Goal: Task Accomplishment & Management: Manage account settings

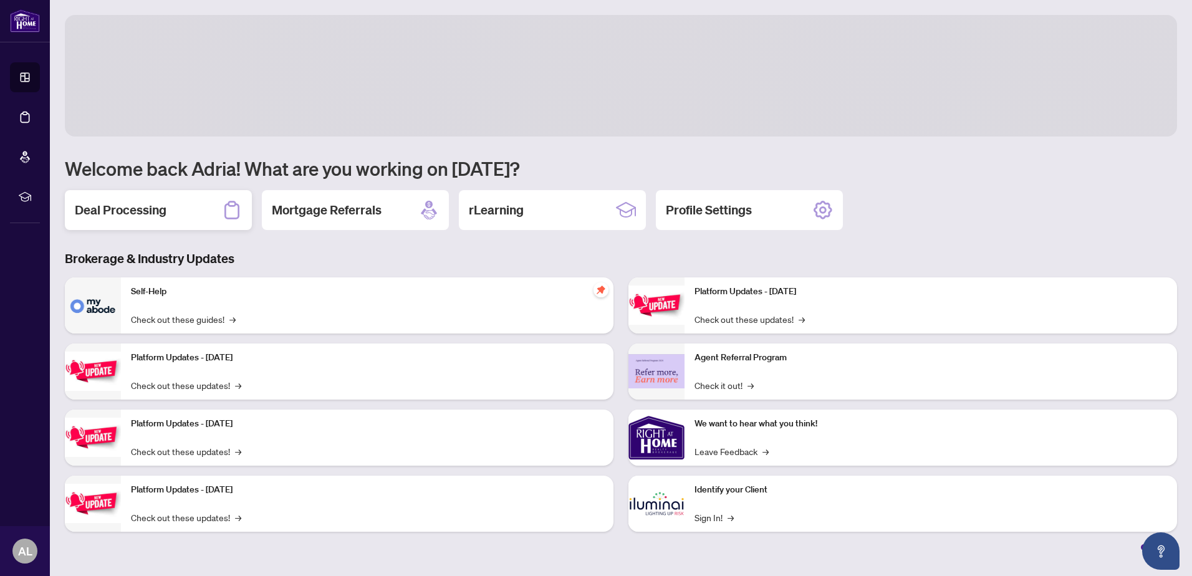
click at [145, 213] on h2 "Deal Processing" at bounding box center [121, 209] width 92 height 17
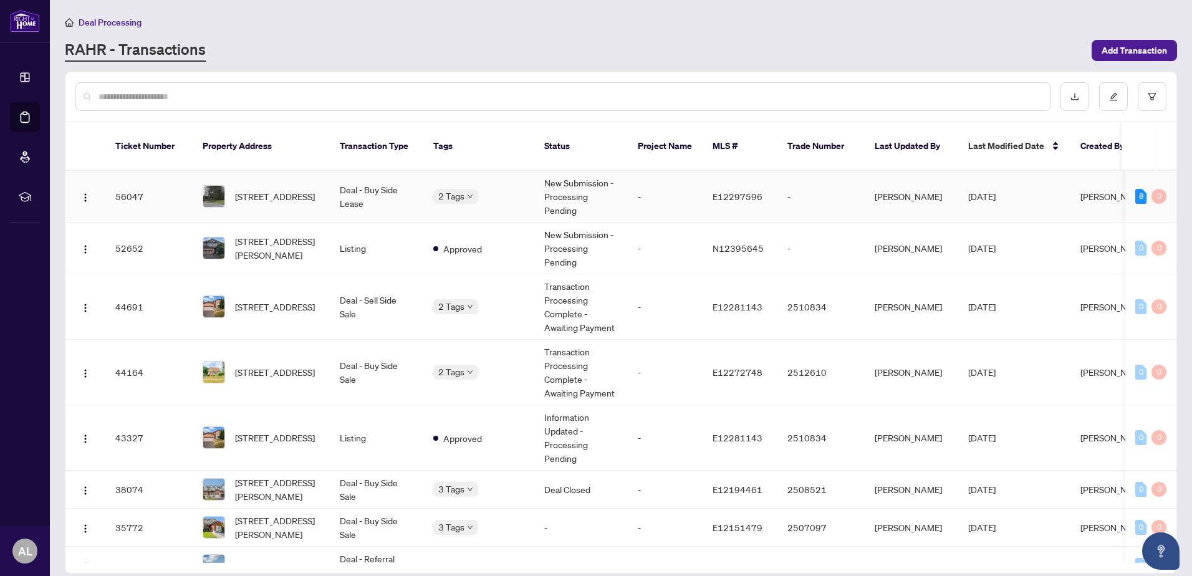
click at [360, 173] on td "Deal - Buy Side Lease" at bounding box center [376, 197] width 93 height 52
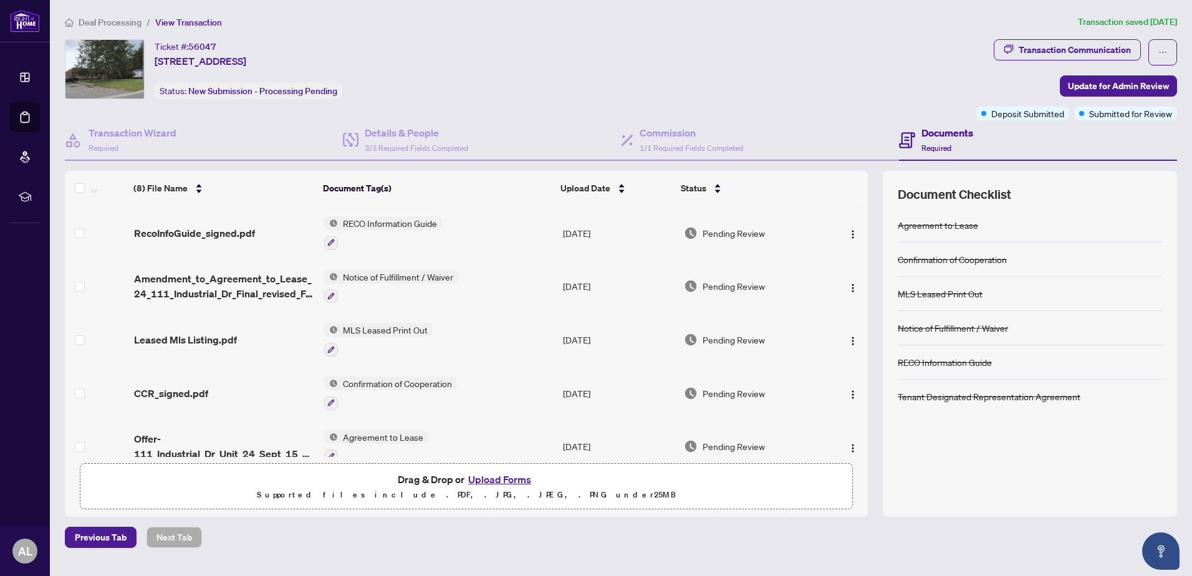
scroll to position [158, 0]
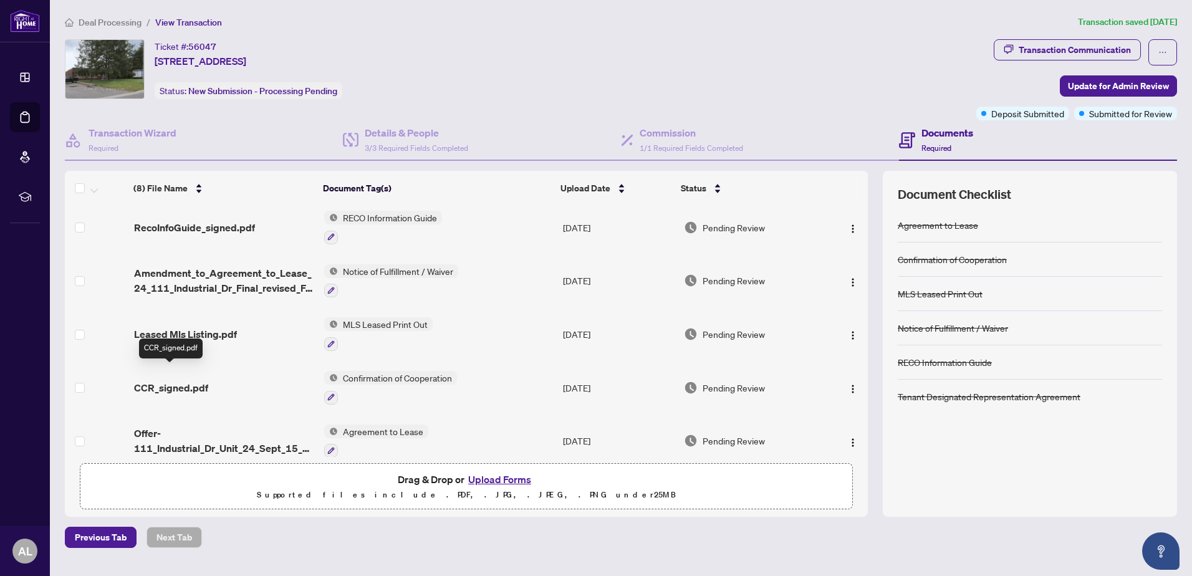
click at [187, 380] on span "CCR_signed.pdf" at bounding box center [171, 387] width 74 height 15
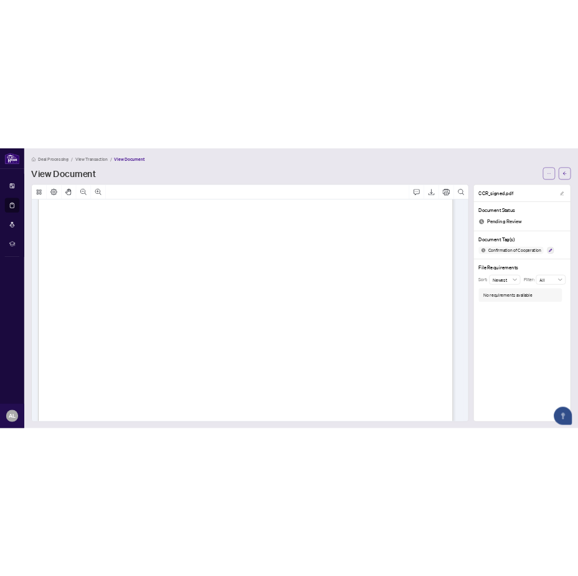
scroll to position [1356, 0]
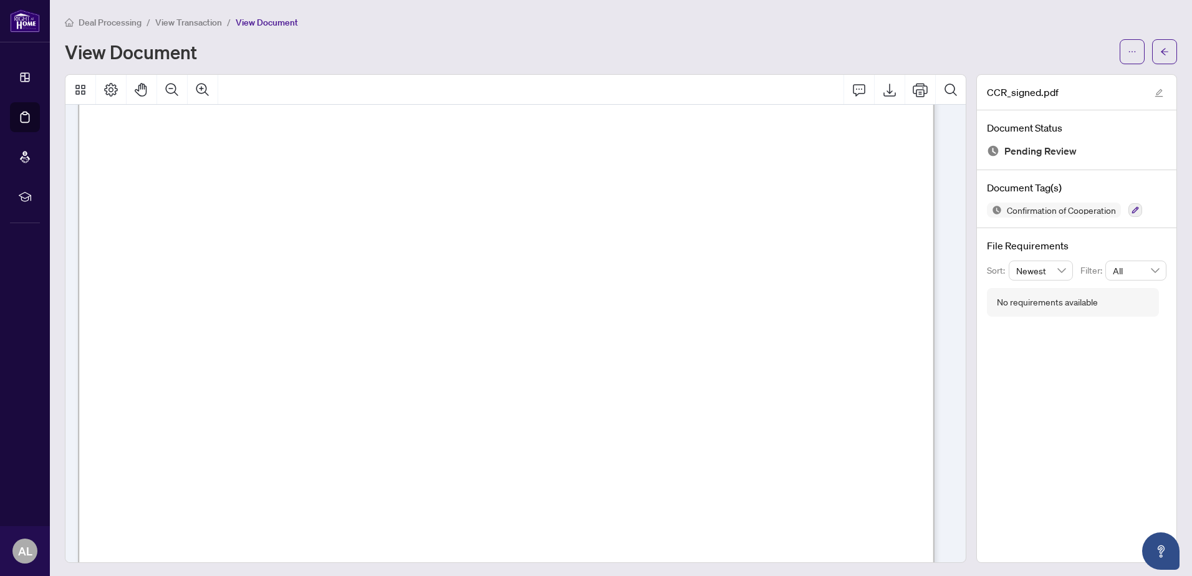
drag, startPoint x: 632, startPoint y: 260, endPoint x: 700, endPoint y: 264, distance: 68.0
click at [303, 264] on span "[PERSON_NAME]" at bounding box center [222, 259] width 161 height 27
click at [303, 263] on span "[PERSON_NAME]" at bounding box center [222, 259] width 161 height 27
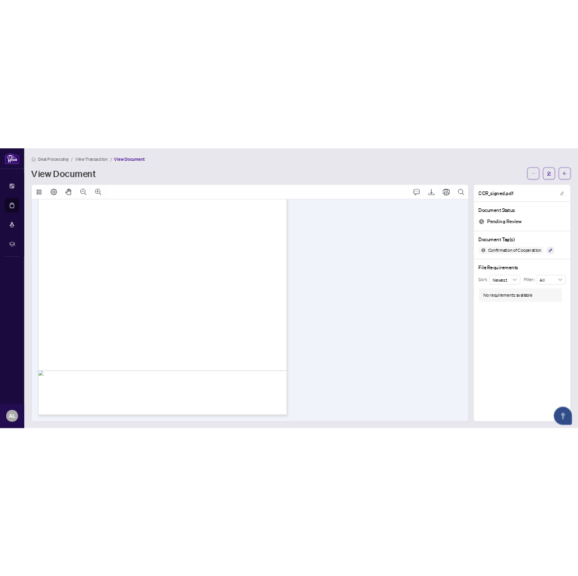
scroll to position [813, 0]
